Goal: Task Accomplishment & Management: Manage account settings

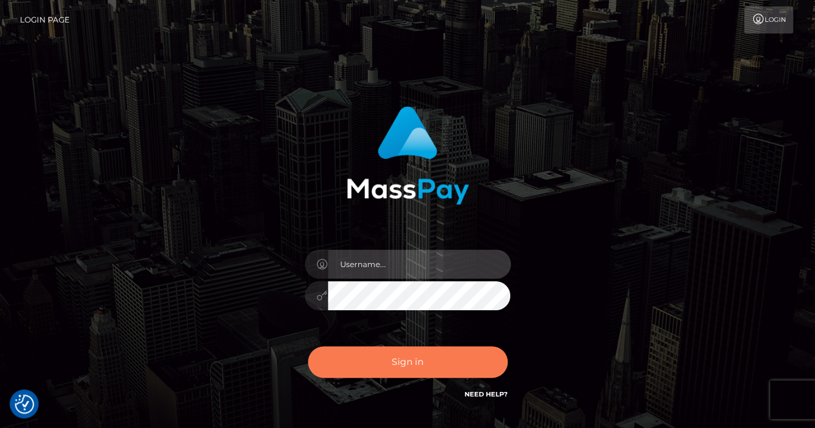
type input "renaoceo"
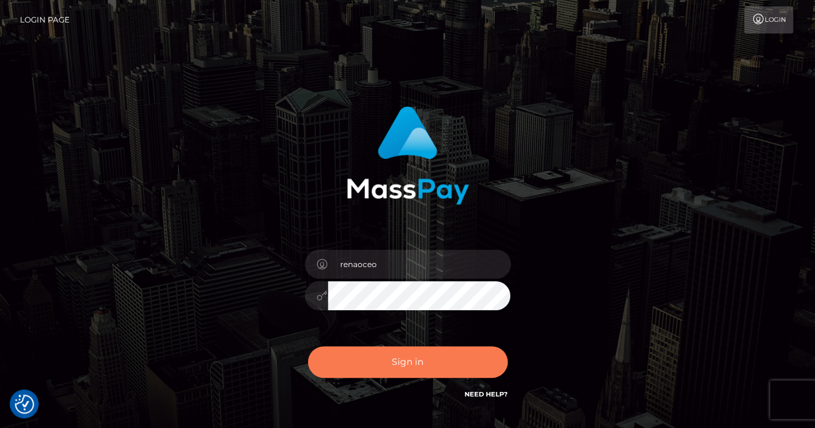
click at [412, 367] on button "Sign in" at bounding box center [408, 363] width 200 height 32
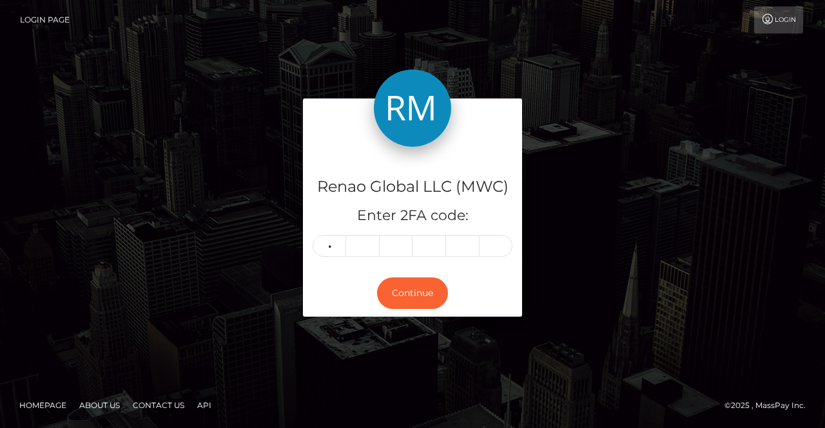
type input "7"
type input "0"
type input "5"
type input "7"
type input "9"
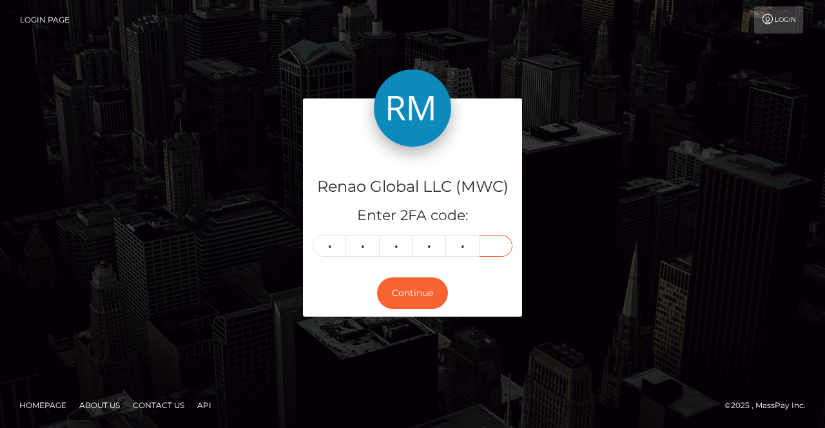
type input "6"
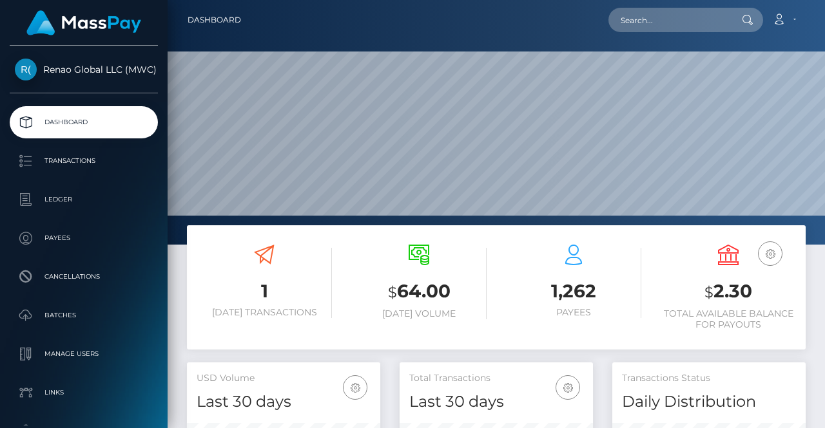
scroll to position [228, 193]
click at [790, 18] on link "Account" at bounding box center [784, 19] width 38 height 27
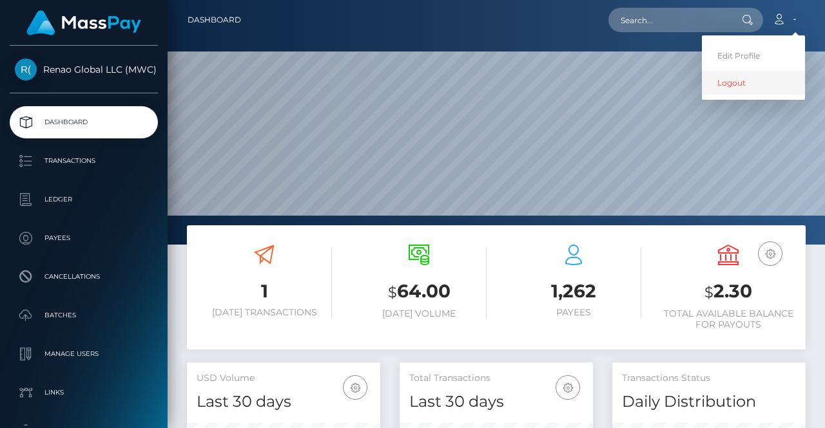
click at [740, 81] on link "Logout" at bounding box center [753, 83] width 103 height 24
